Goal: Find specific page/section: Find specific page/section

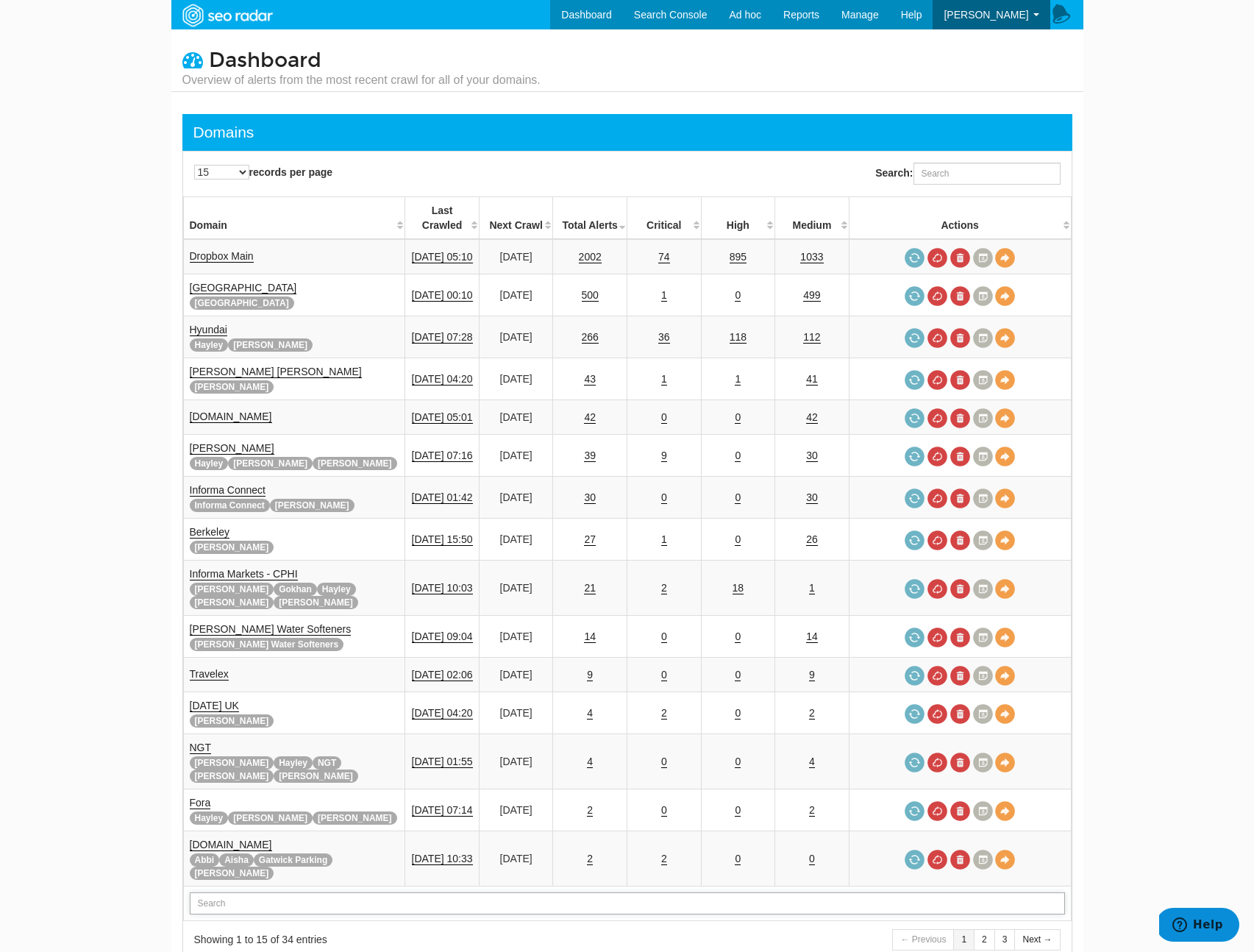
click at [336, 892] on input "text" at bounding box center [627, 903] width 875 height 22
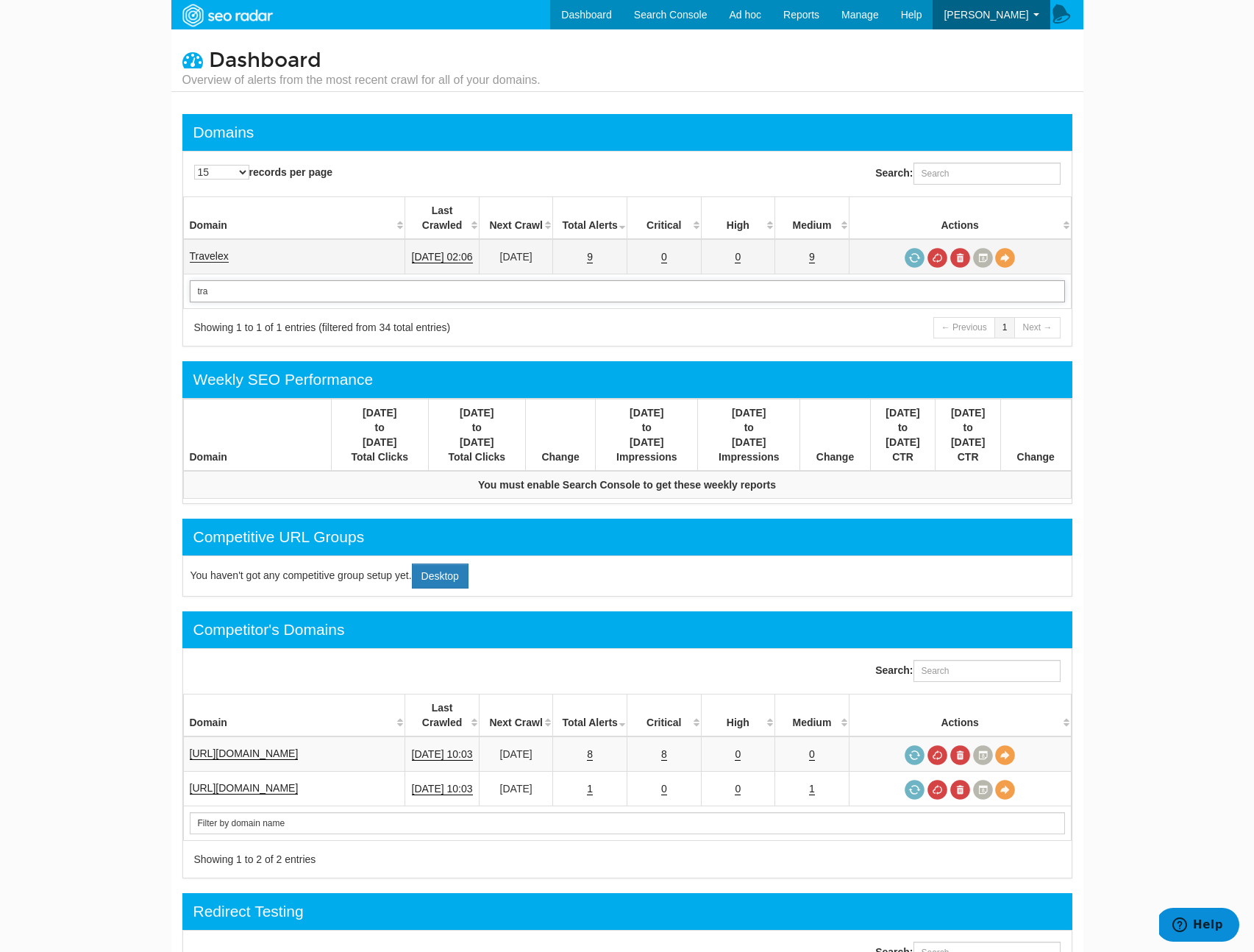
type input "tra"
click at [225, 250] on link "Travelex" at bounding box center [209, 257] width 39 height 13
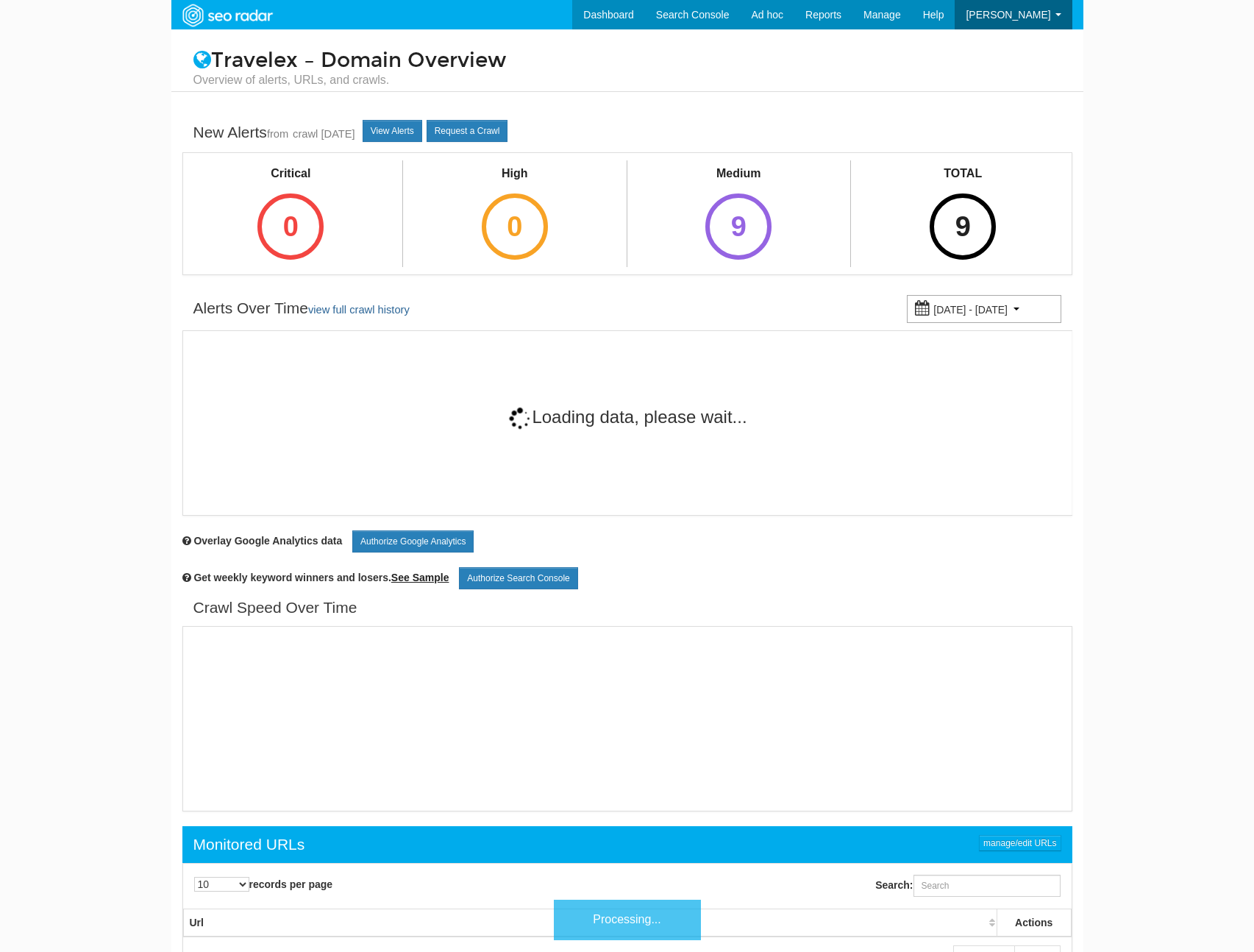
scroll to position [59, 0]
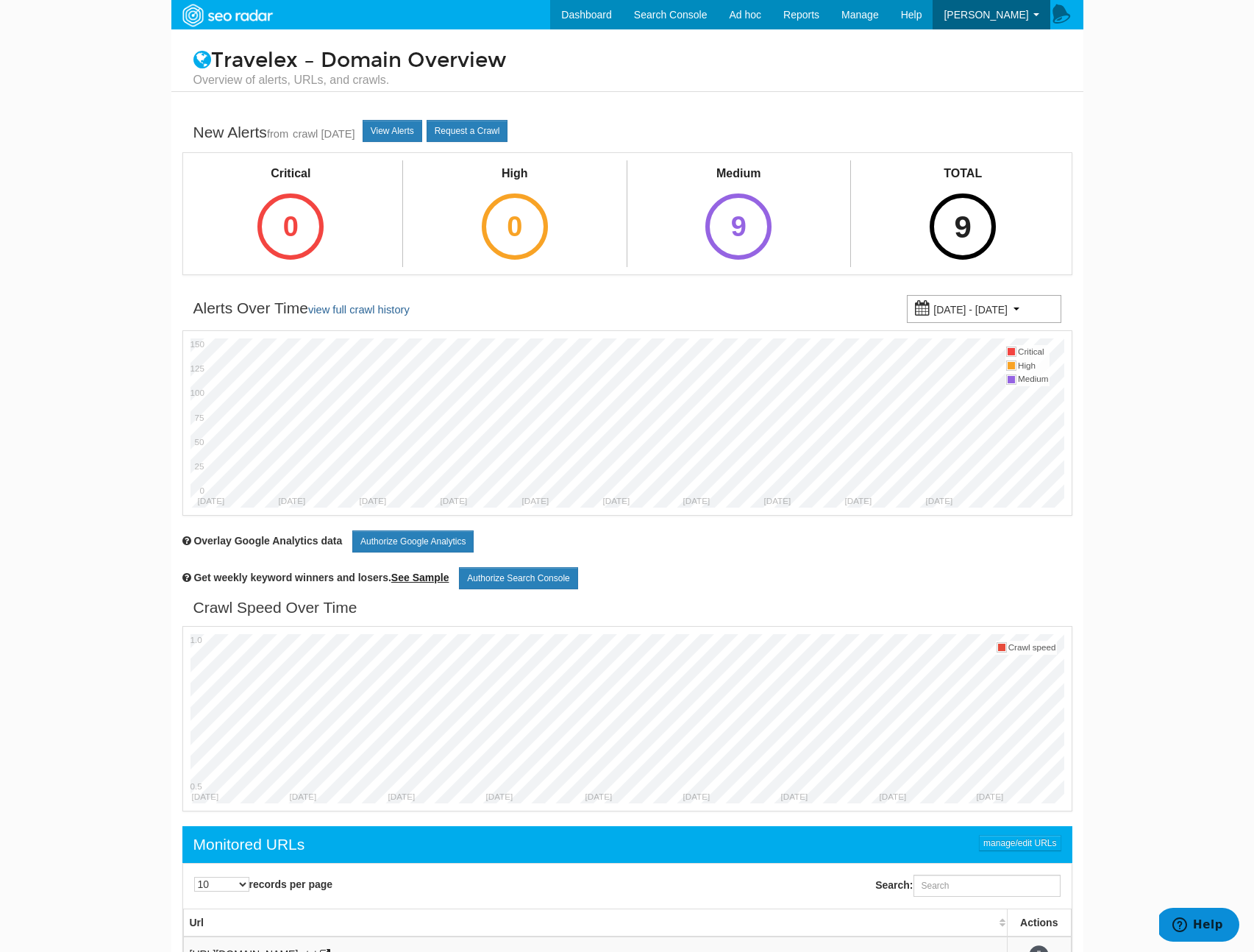
click at [942, 227] on div "9" at bounding box center [963, 226] width 67 height 67
